Goal: Transaction & Acquisition: Download file/media

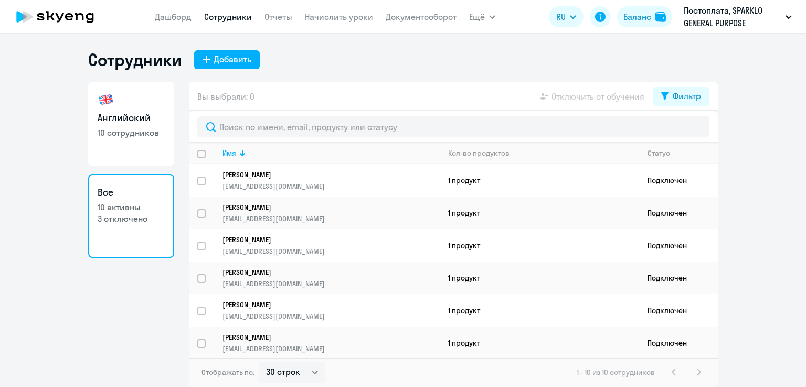
select select "30"
click at [164, 15] on link "Дашборд" at bounding box center [173, 17] width 37 height 10
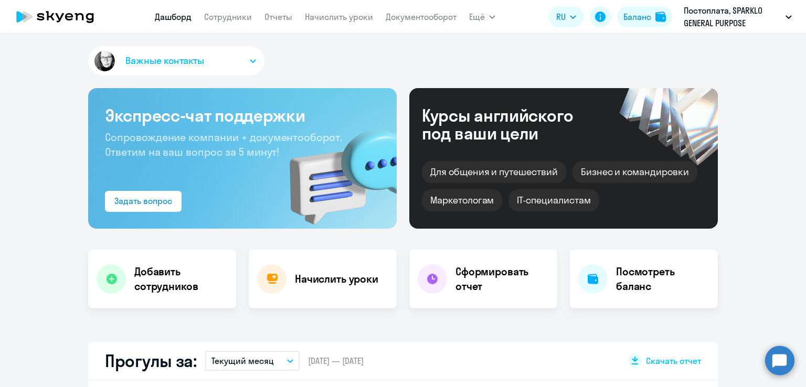
select select "30"
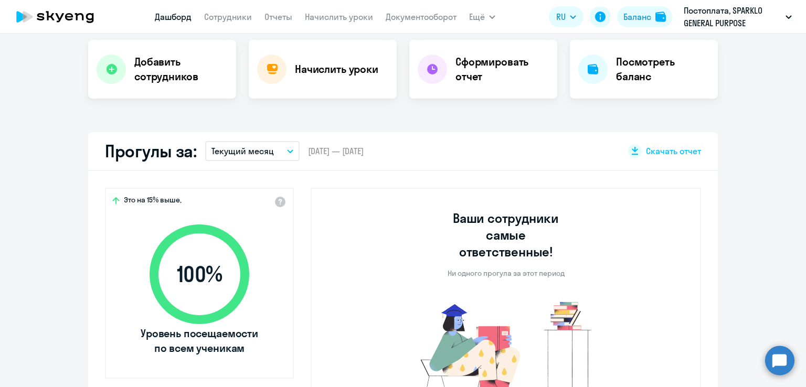
scroll to position [262, 0]
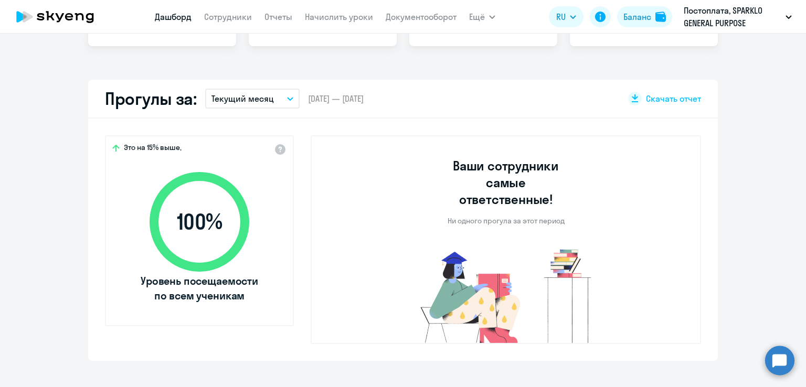
click at [288, 101] on button "Текущий месяц" at bounding box center [252, 99] width 94 height 20
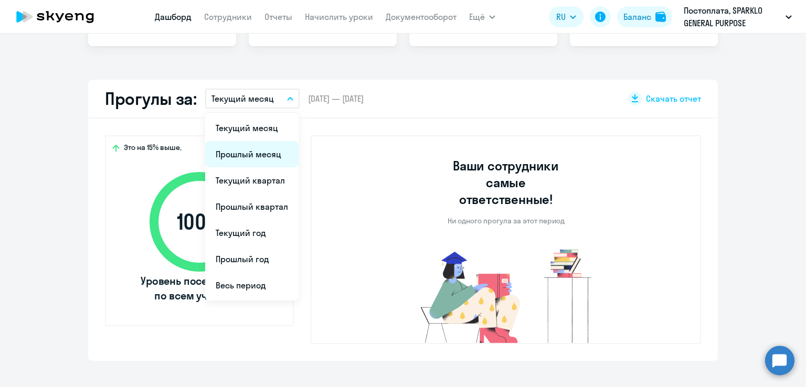
click at [261, 150] on li "Прошлый месяц" at bounding box center [251, 154] width 93 height 26
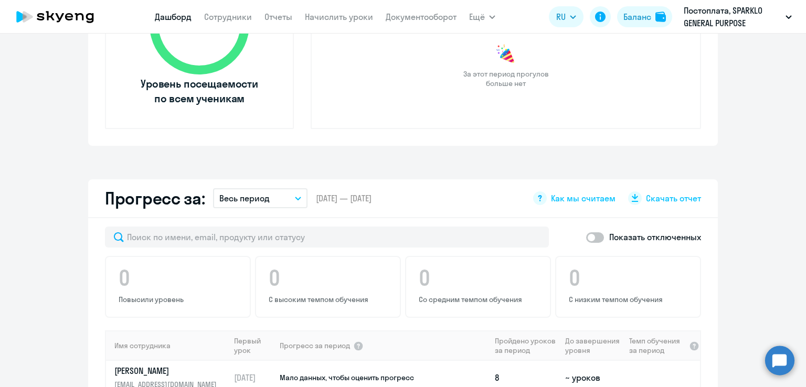
scroll to position [577, 0]
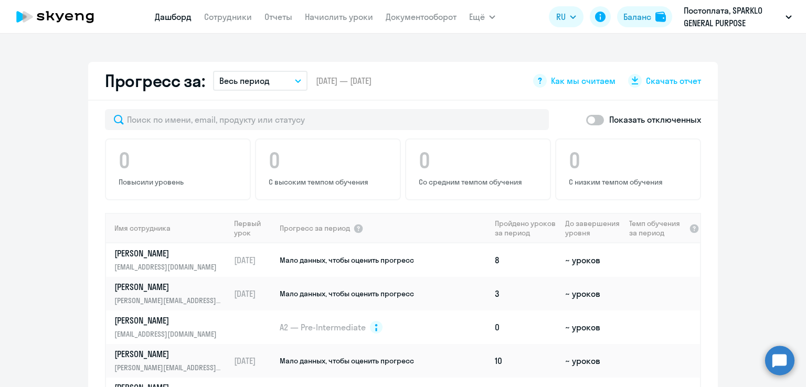
click at [295, 81] on icon "button" at bounding box center [298, 81] width 6 height 4
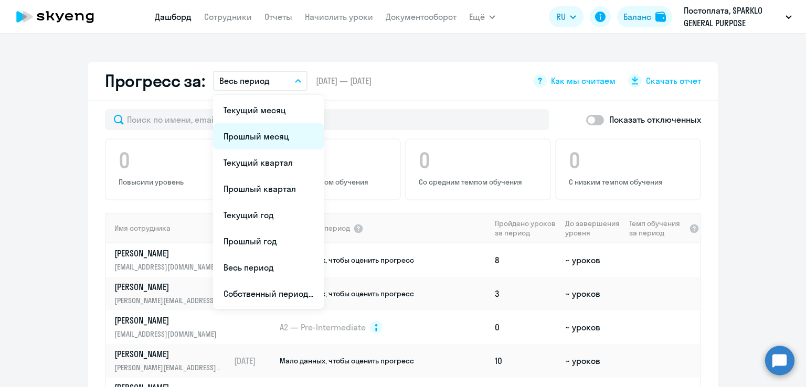
click at [258, 143] on li "Прошлый месяц" at bounding box center [268, 136] width 111 height 26
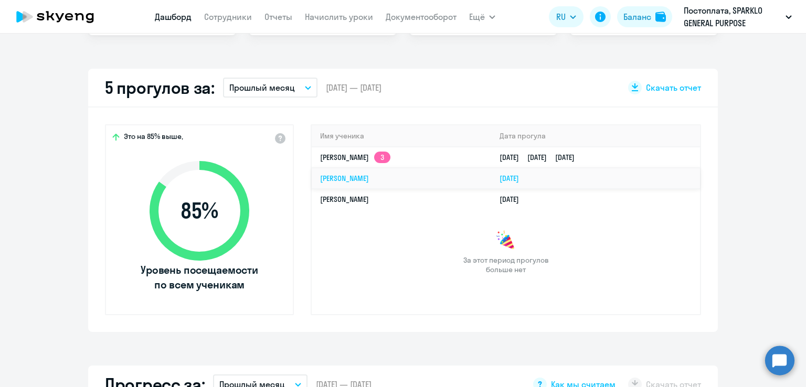
scroll to position [157, 0]
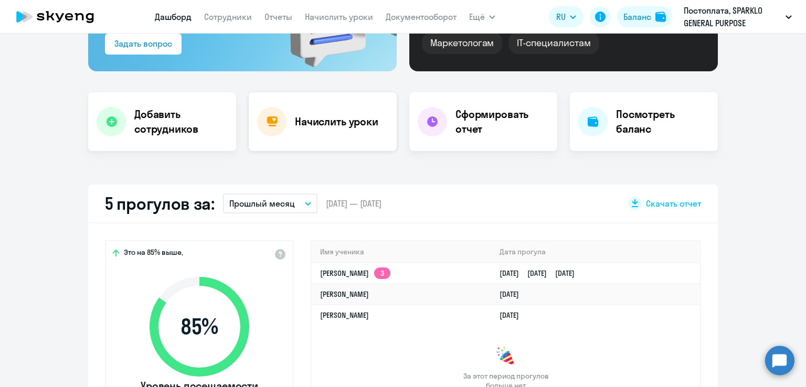
click at [329, 121] on h4 "Начислить уроки" at bounding box center [336, 121] width 83 height 15
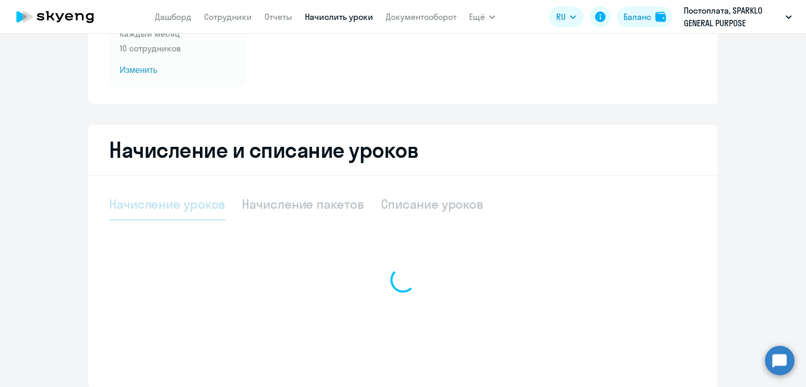
select select "10"
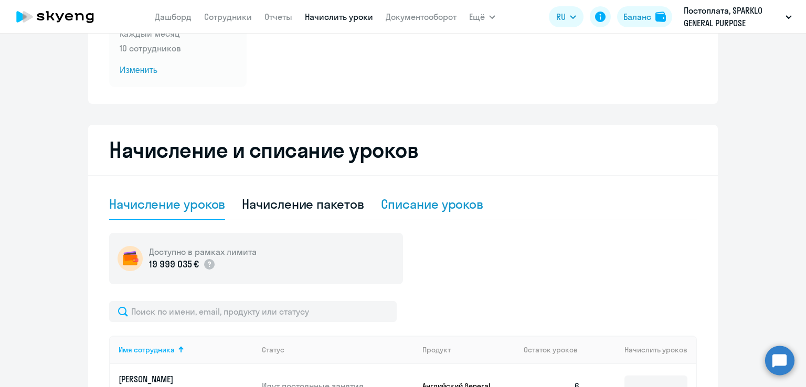
click at [441, 204] on div "Списание уроков" at bounding box center [432, 204] width 103 height 17
select select "10"
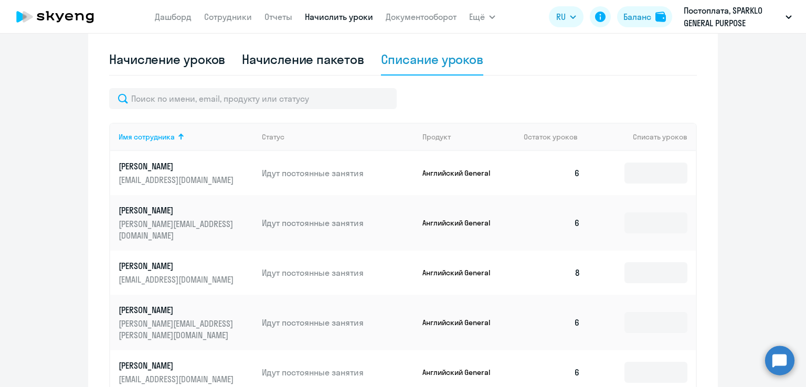
scroll to position [297, 0]
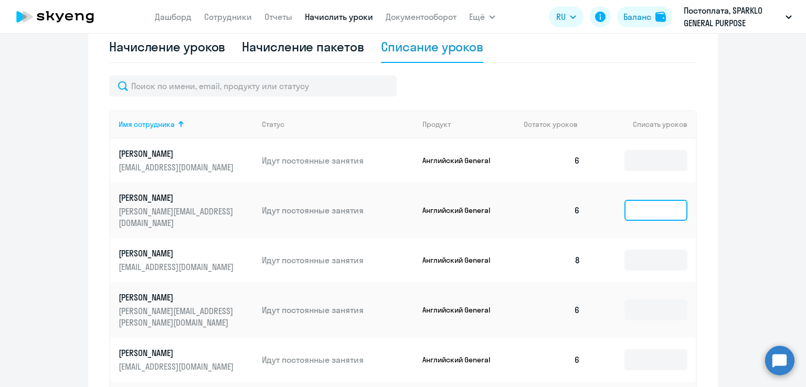
click at [634, 206] on input at bounding box center [655, 210] width 63 height 21
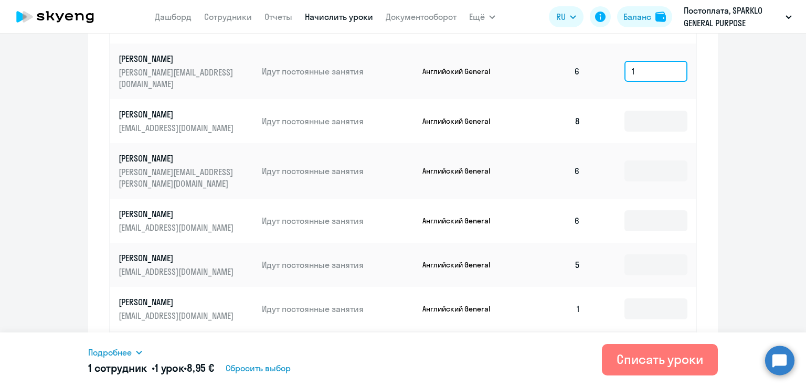
scroll to position [454, 0]
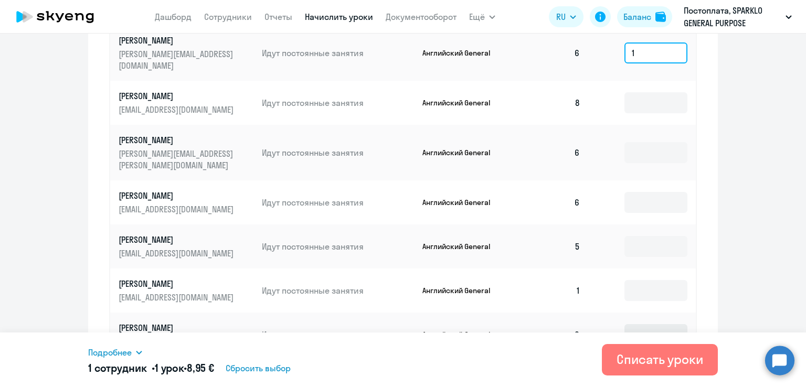
type input "1"
click at [637, 324] on input at bounding box center [655, 334] width 63 height 21
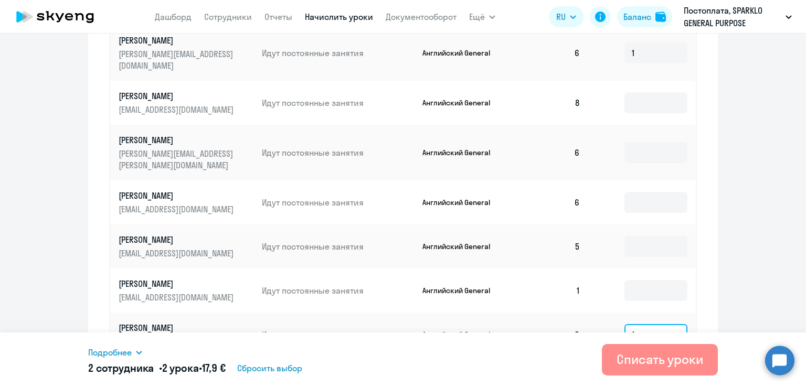
type input "1"
click at [657, 359] on div "Списать уроки" at bounding box center [659, 359] width 87 height 17
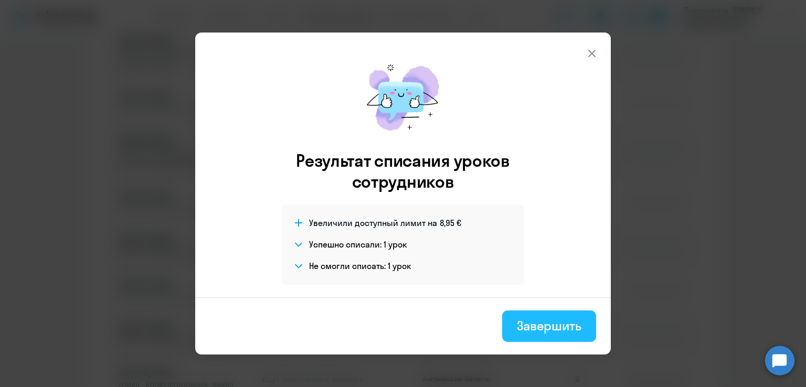
click at [530, 331] on div "Завершить" at bounding box center [549, 325] width 65 height 17
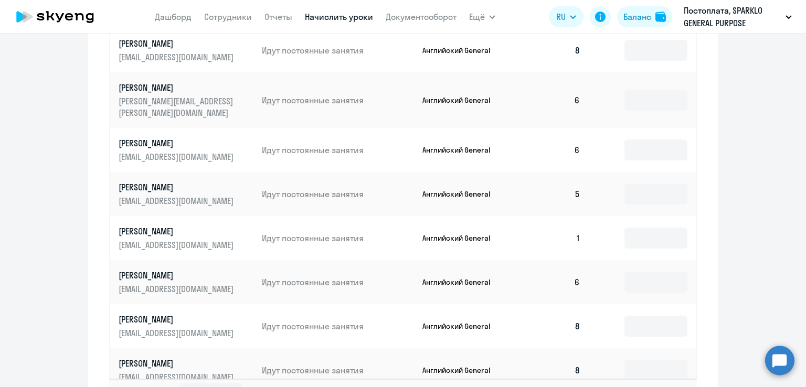
scroll to position [577, 0]
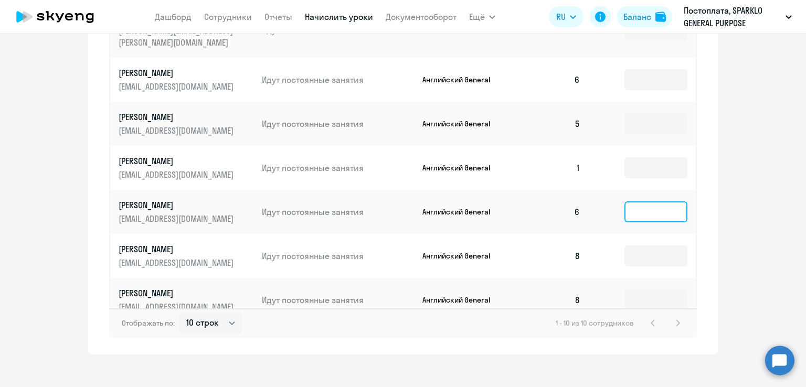
click at [644, 201] on input at bounding box center [655, 211] width 63 height 21
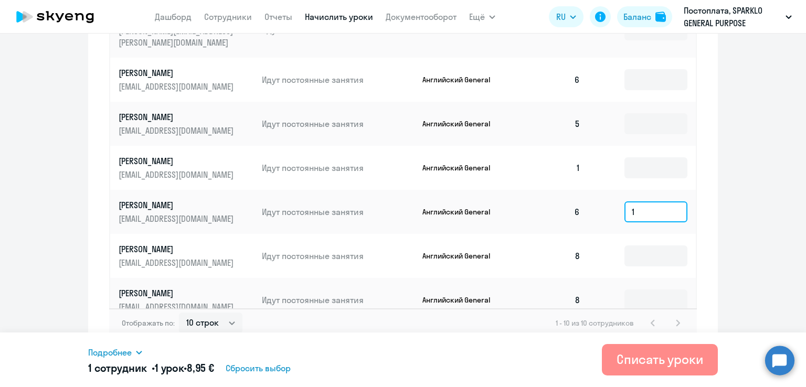
type input "1"
click at [657, 359] on div "Списать уроки" at bounding box center [659, 359] width 87 height 17
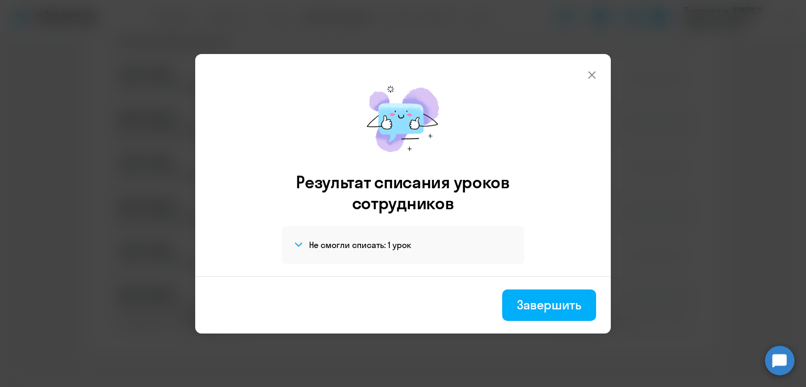
click at [300, 248] on span at bounding box center [298, 245] width 8 height 13
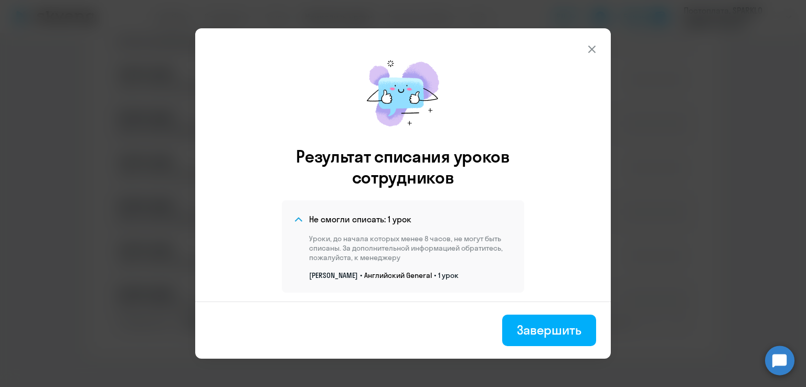
click at [593, 49] on icon at bounding box center [592, 49] width 13 height 13
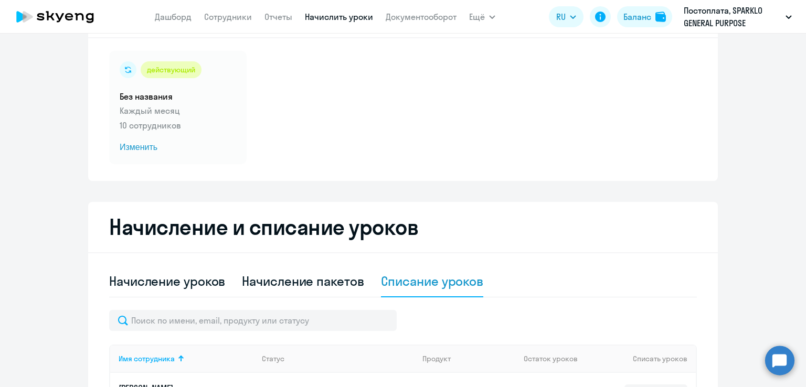
scroll to position [52, 0]
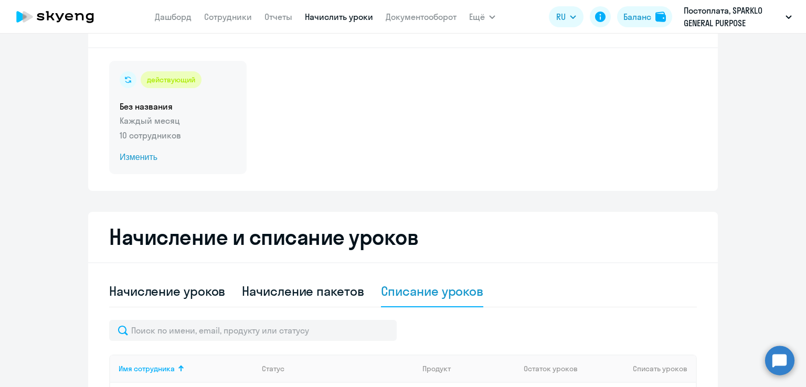
click at [156, 158] on span "Изменить" at bounding box center [178, 157] width 116 height 13
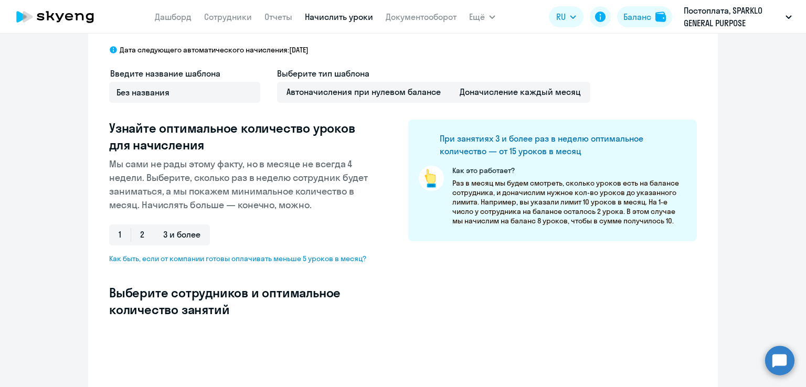
select select "10"
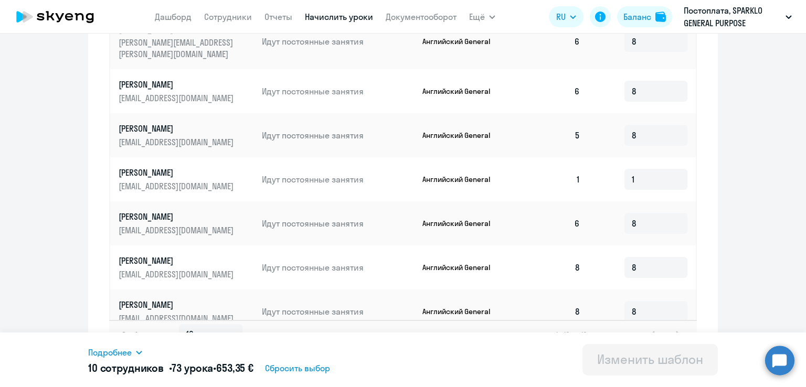
scroll to position [577, 0]
click at [654, 212] on input "8" at bounding box center [655, 222] width 63 height 21
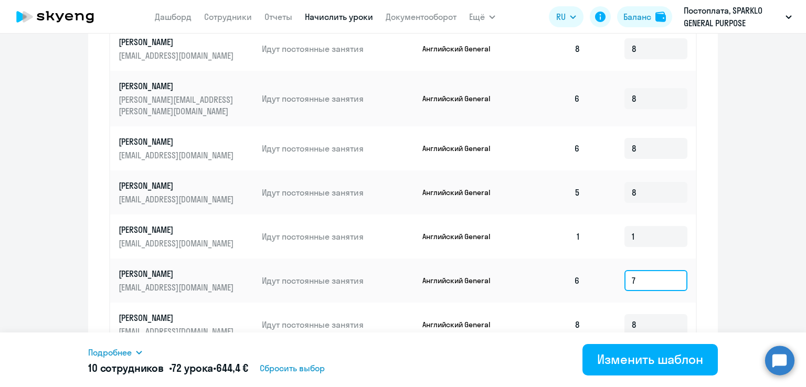
scroll to position [588, 0]
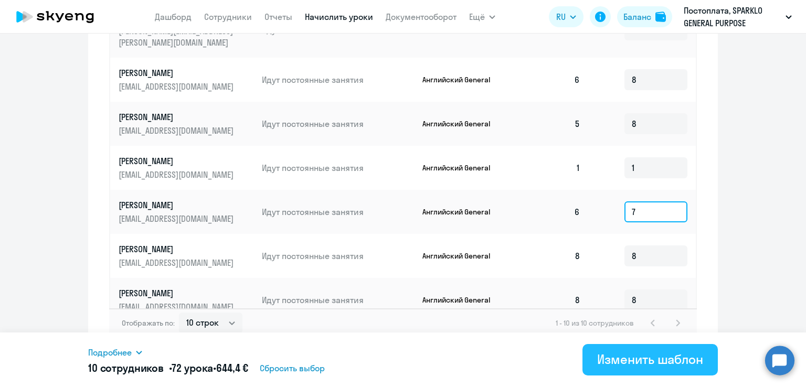
type input "7"
click at [655, 362] on div "Изменить шаблон" at bounding box center [650, 359] width 106 height 17
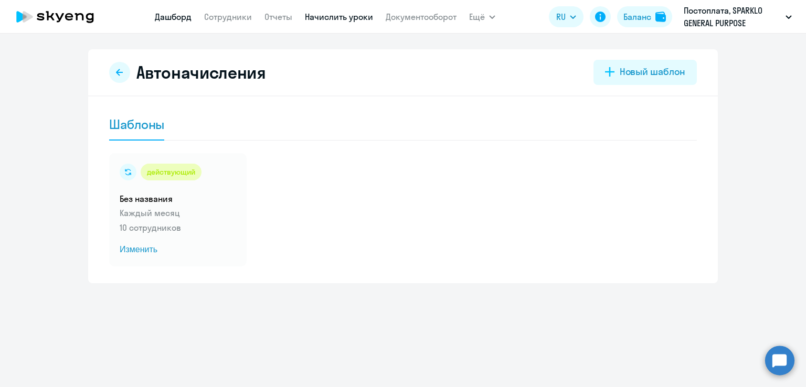
click at [177, 16] on link "Дашборд" at bounding box center [173, 17] width 37 height 10
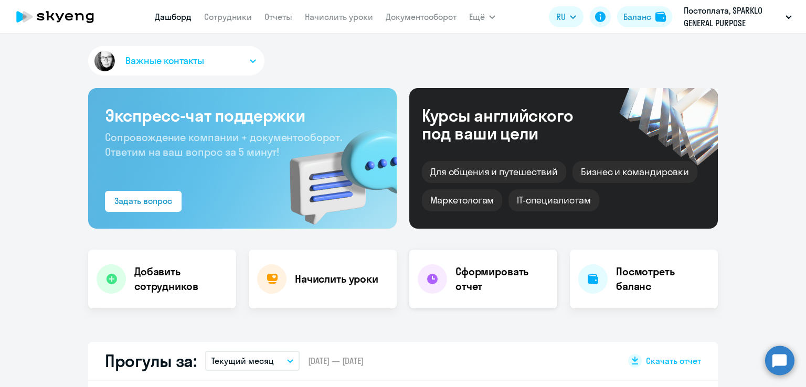
select select "30"
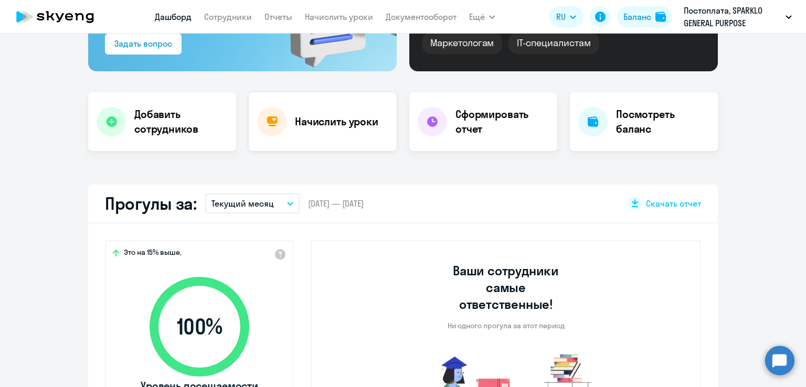
click at [328, 135] on div "Начислить уроки" at bounding box center [323, 121] width 148 height 59
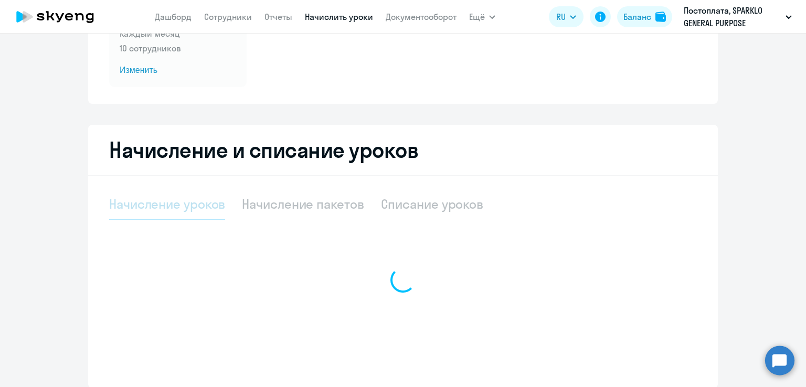
select select "10"
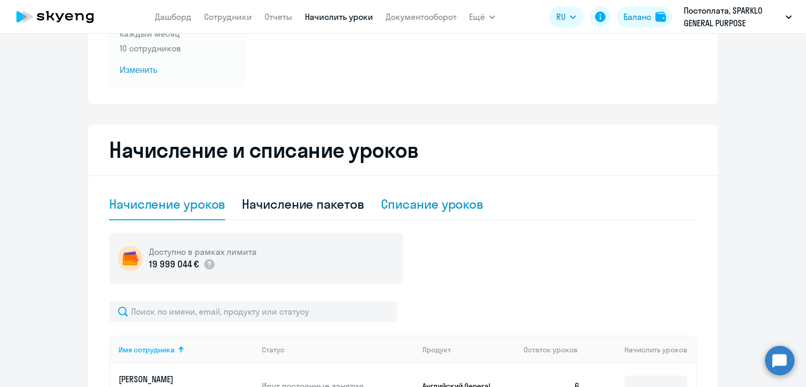
click at [462, 200] on div "Списание уроков" at bounding box center [432, 204] width 103 height 17
click at [462, 201] on div "Списание уроков" at bounding box center [432, 204] width 103 height 17
select select "10"
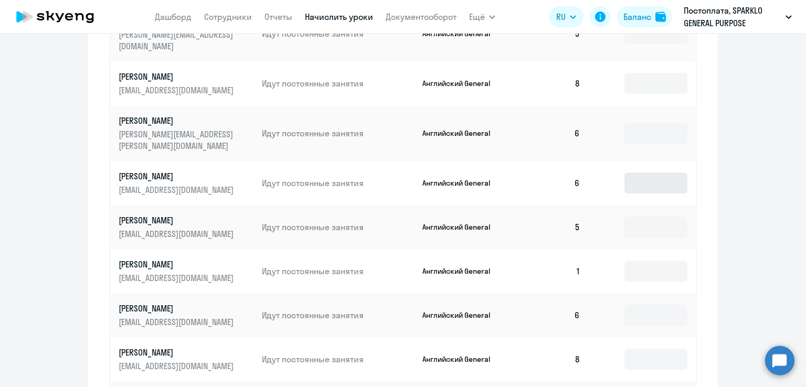
scroll to position [472, 0]
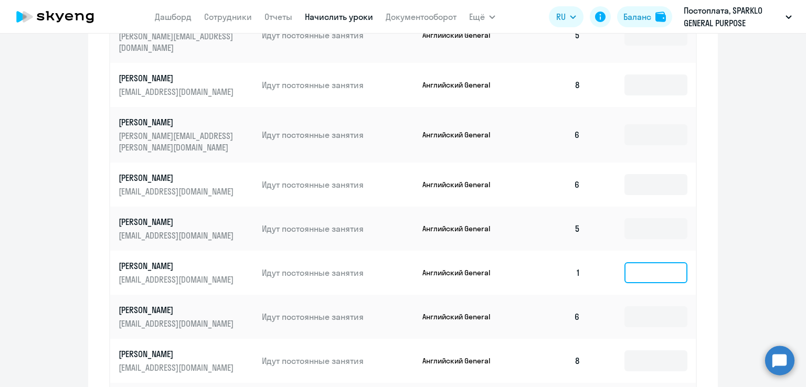
click at [640, 262] on input at bounding box center [655, 272] width 63 height 21
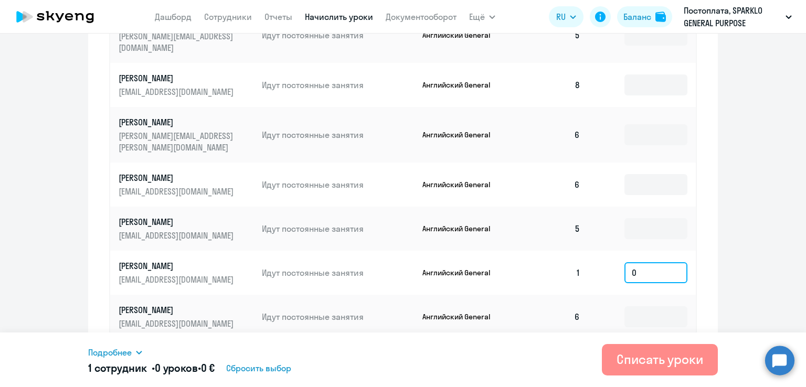
type input "0"
click at [662, 353] on div "Списать уроки" at bounding box center [659, 359] width 87 height 17
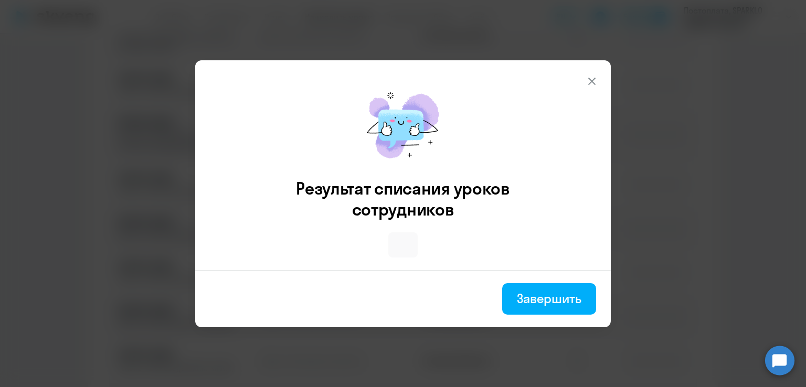
click at [592, 81] on icon at bounding box center [591, 80] width 7 height 7
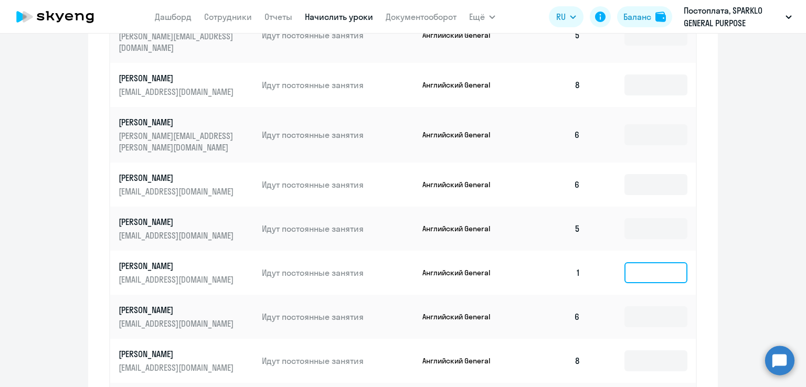
click at [638, 262] on input at bounding box center [655, 272] width 63 height 21
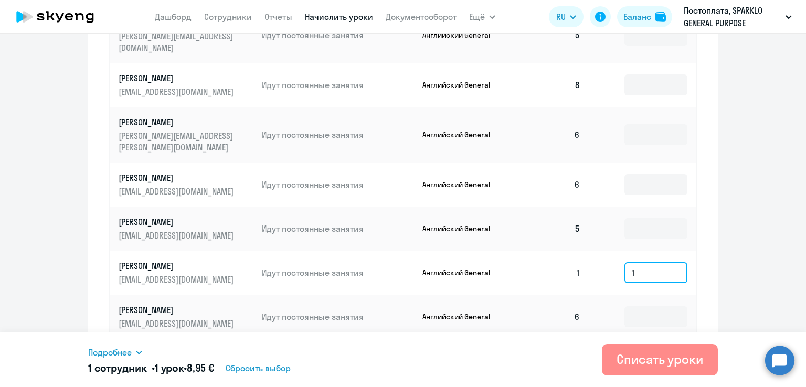
type input "1"
click at [657, 353] on div "Списать уроки" at bounding box center [659, 359] width 87 height 17
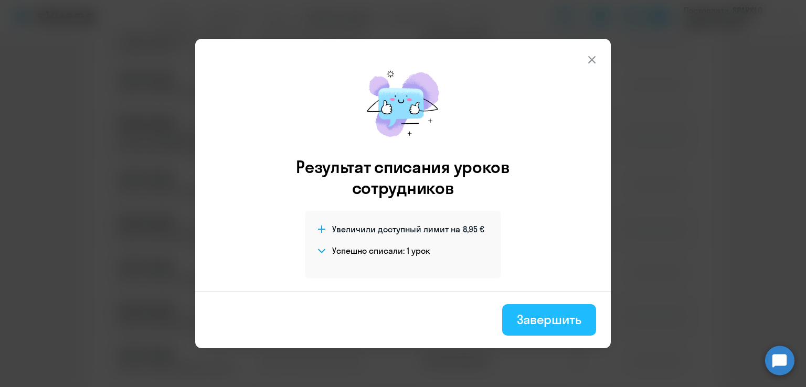
click at [552, 317] on div "Завершить" at bounding box center [549, 319] width 65 height 17
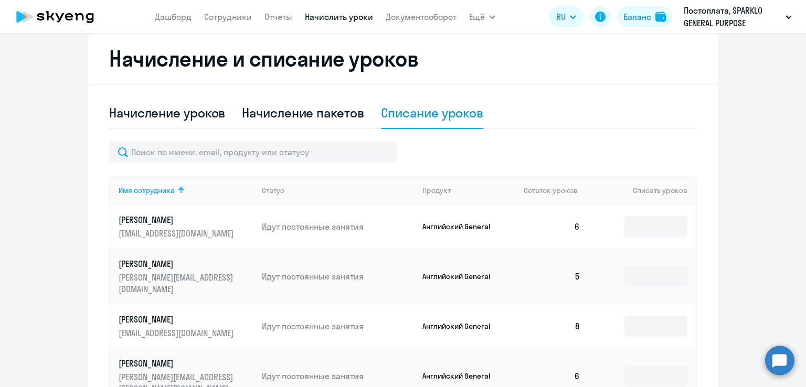
scroll to position [157, 0]
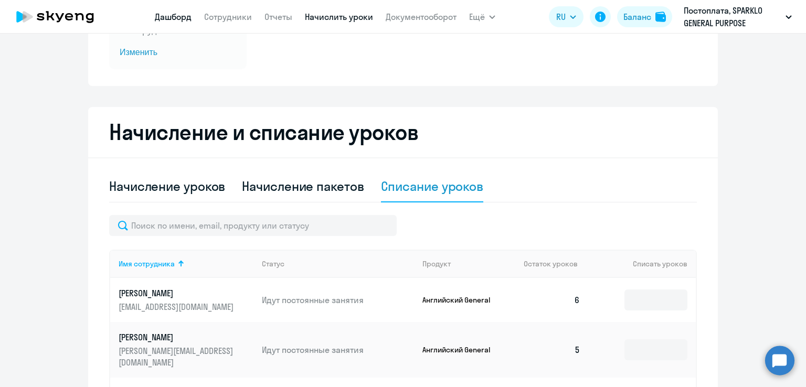
click at [184, 13] on link "Дашборд" at bounding box center [173, 17] width 37 height 10
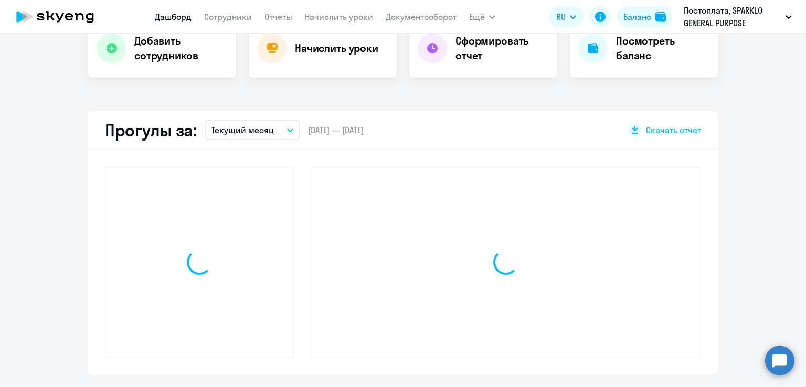
scroll to position [231, 0]
select select "30"
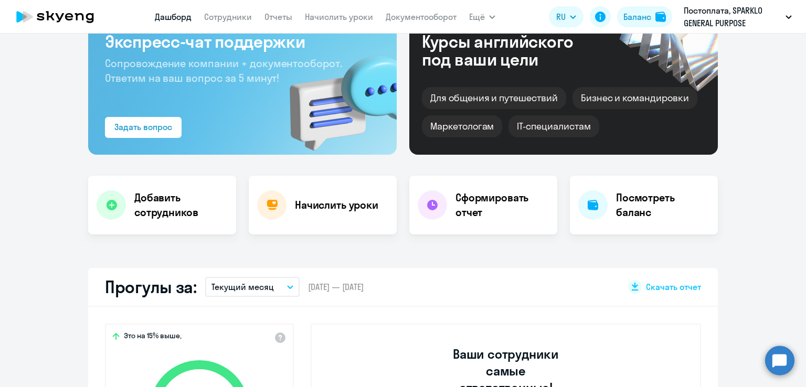
scroll to position [73, 0]
click at [338, 186] on div "Начислить уроки" at bounding box center [323, 205] width 148 height 59
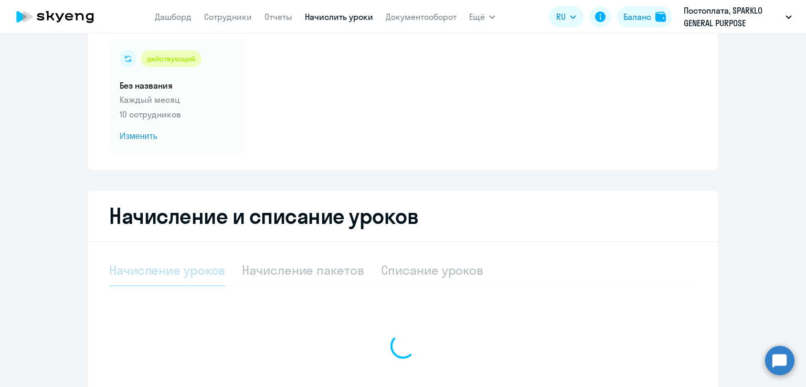
select select "10"
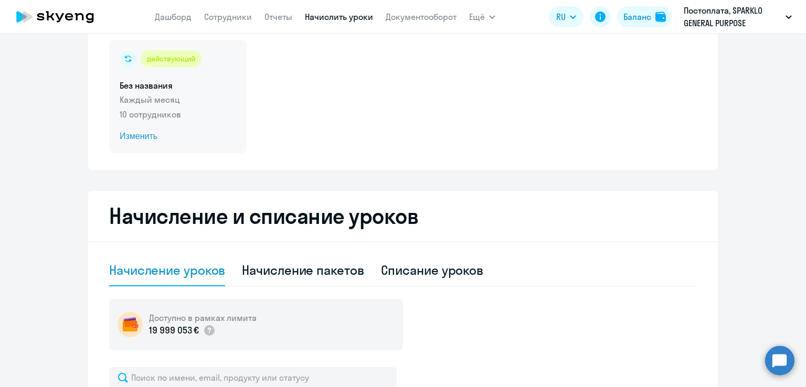
click at [130, 141] on span "Изменить" at bounding box center [178, 136] width 116 height 13
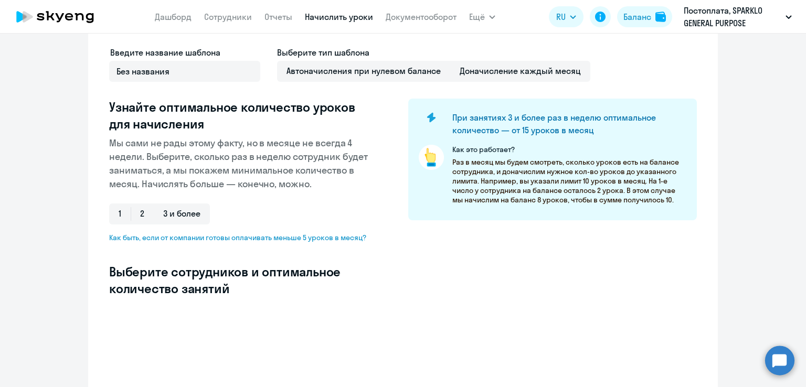
select select "10"
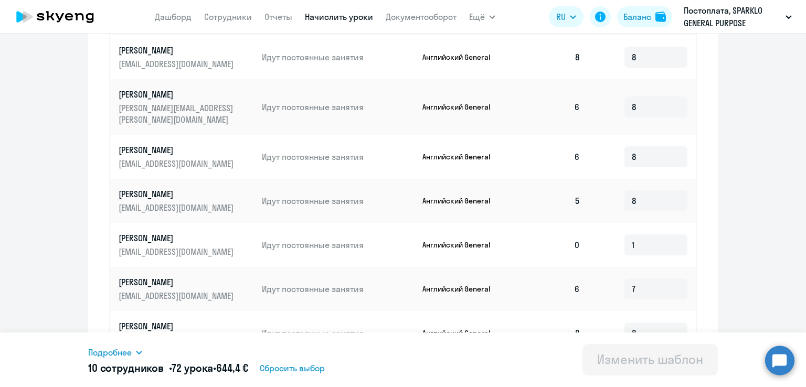
scroll to position [588, 0]
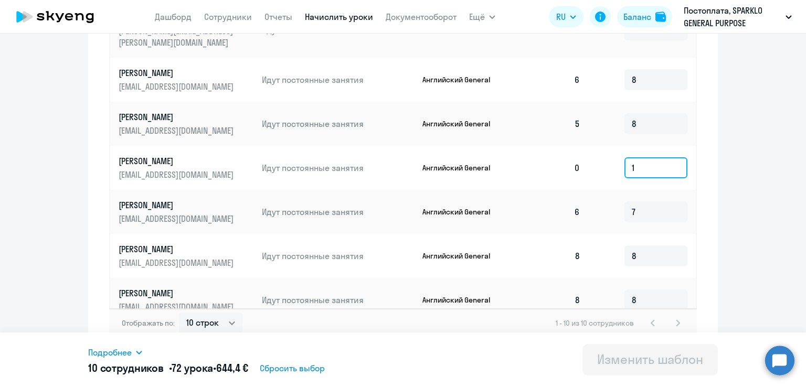
drag, startPoint x: 637, startPoint y: 142, endPoint x: 621, endPoint y: 147, distance: 17.3
click at [624, 157] on input "1" at bounding box center [655, 167] width 63 height 21
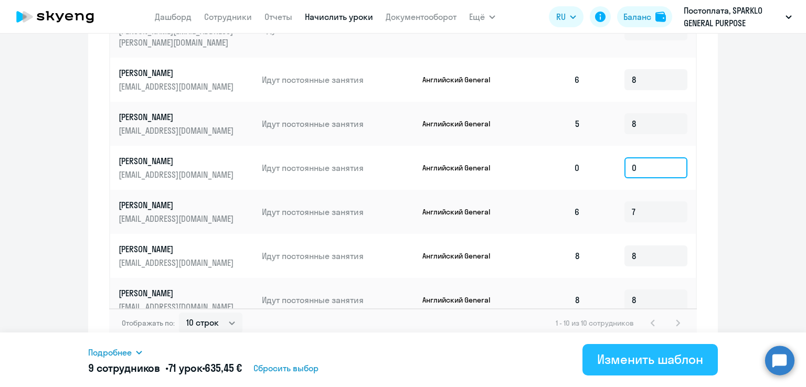
type input "0"
click at [652, 348] on button "Изменить шаблон" at bounding box center [649, 359] width 135 height 31
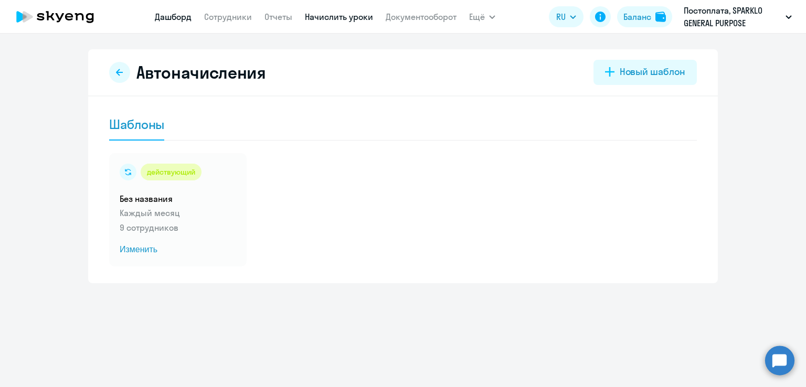
click at [172, 15] on link "Дашборд" at bounding box center [173, 17] width 37 height 10
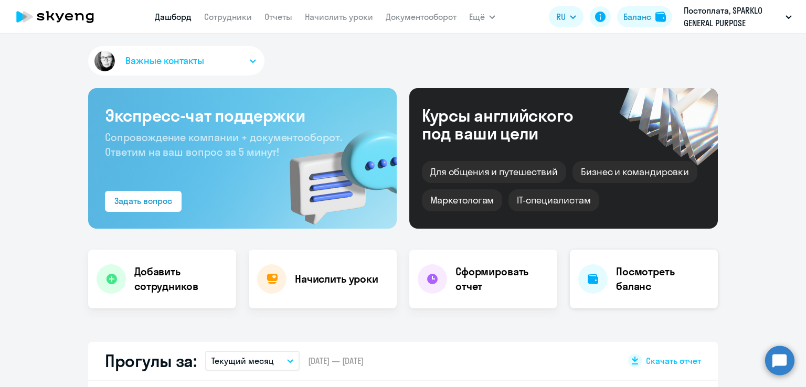
select select "30"
click at [275, 16] on link "Отчеты" at bounding box center [278, 17] width 28 height 10
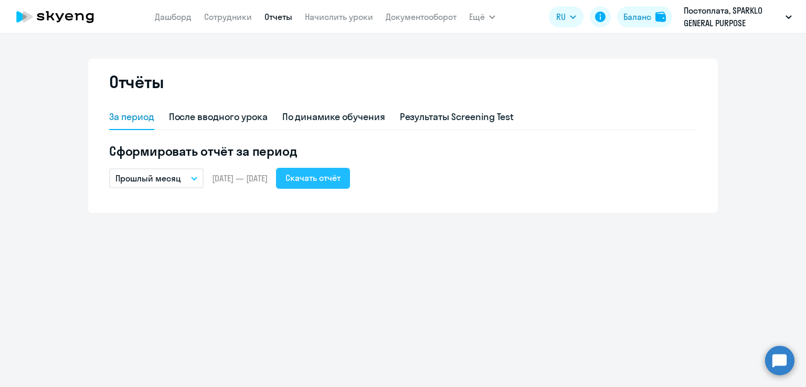
click at [340, 178] on div "Скачать отчёт" at bounding box center [312, 178] width 55 height 13
click at [276, 168] on button "Скачать отчёт" at bounding box center [313, 178] width 74 height 21
